Goal: Navigation & Orientation: Find specific page/section

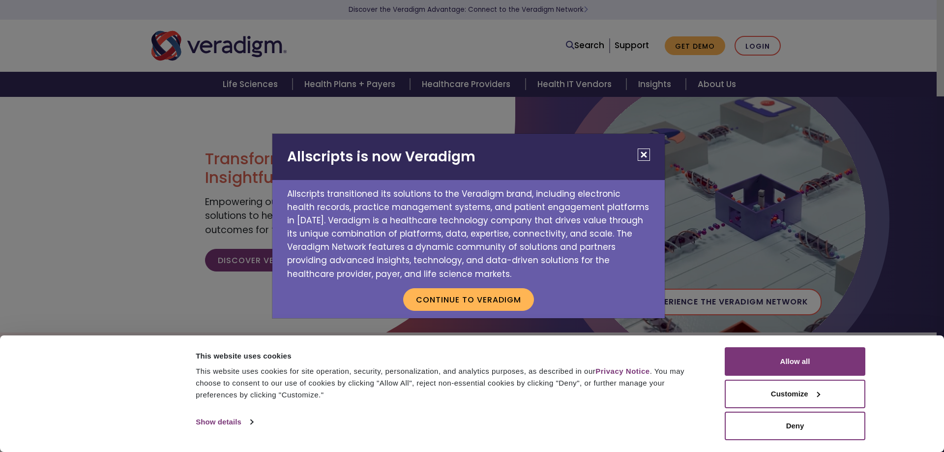
click at [641, 156] on button "Close" at bounding box center [644, 154] width 12 height 12
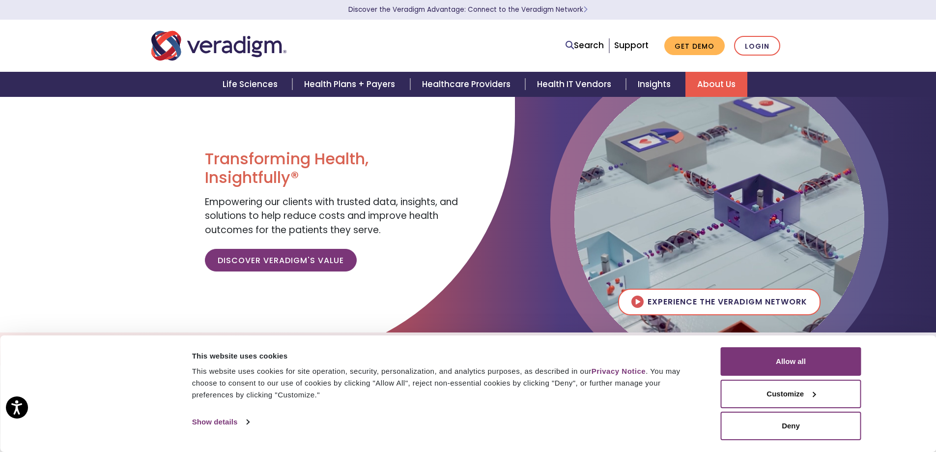
click at [709, 90] on link "About Us" at bounding box center [717, 84] width 62 height 25
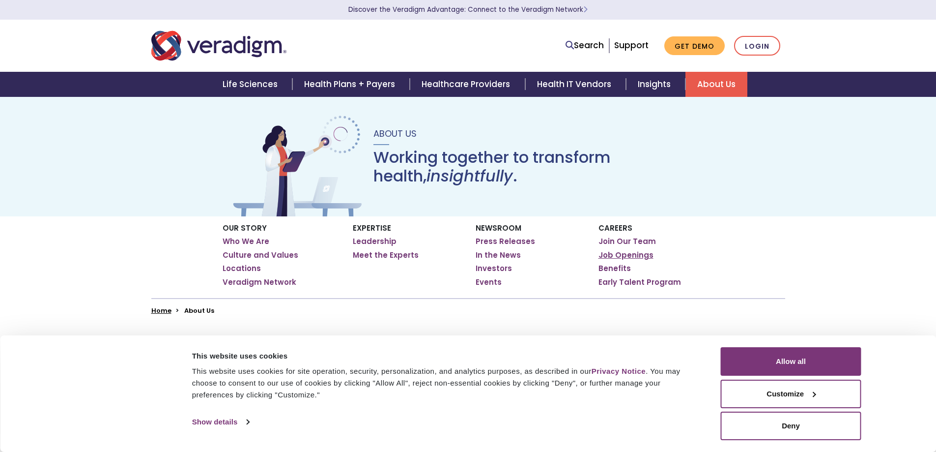
click at [618, 252] on link "Job Openings" at bounding box center [626, 255] width 55 height 10
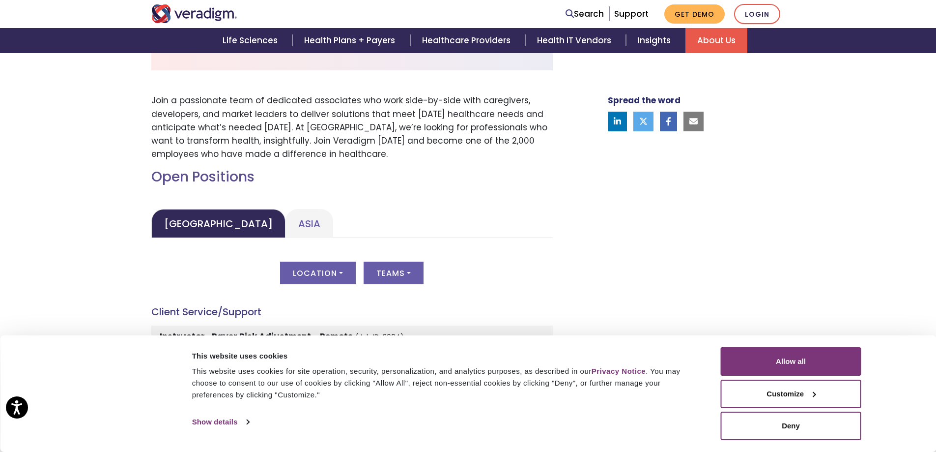
scroll to position [393, 0]
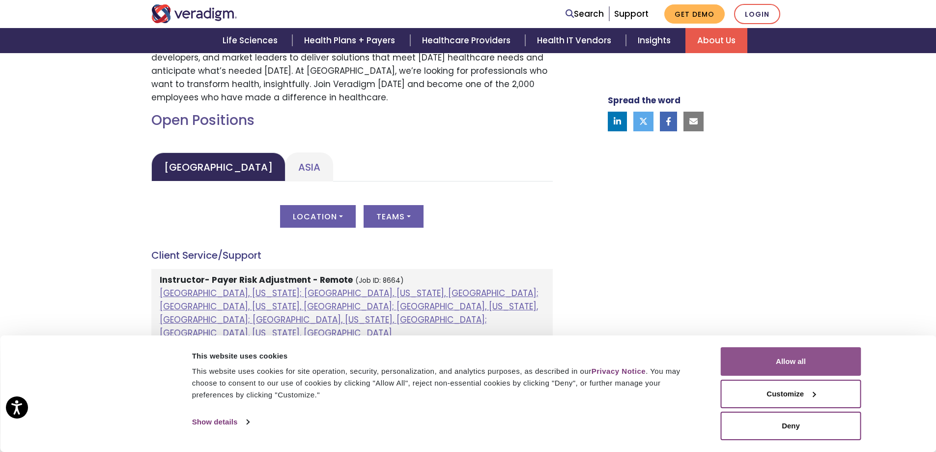
click at [809, 373] on button "Allow all" at bounding box center [791, 361] width 141 height 29
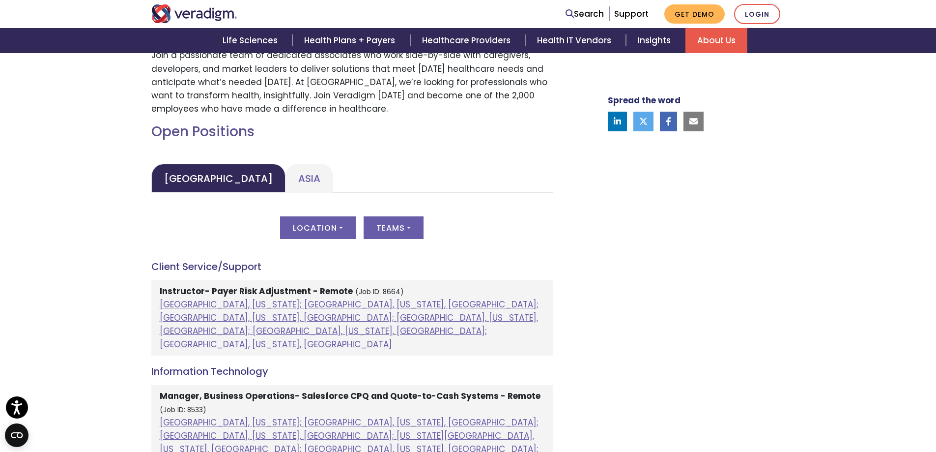
scroll to position [246, 0]
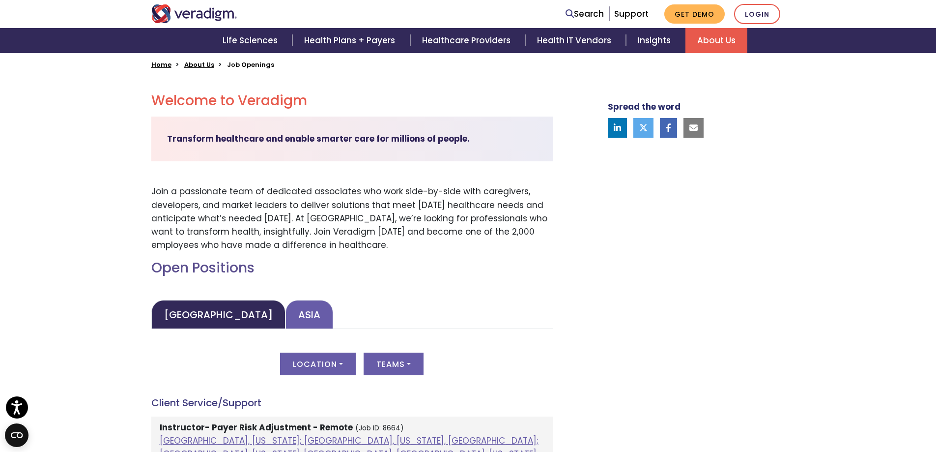
click at [286, 310] on link "Asia" at bounding box center [310, 314] width 48 height 29
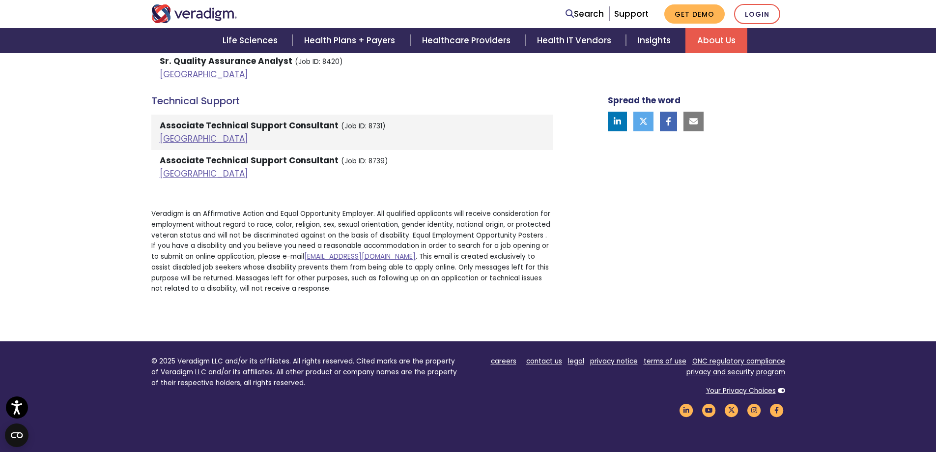
scroll to position [2310, 0]
